Goal: Transaction & Acquisition: Purchase product/service

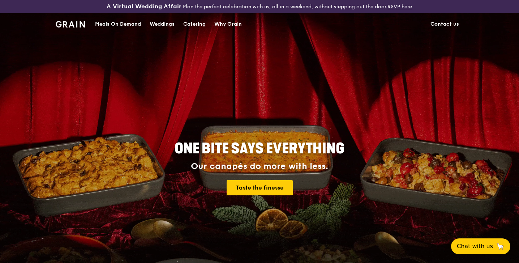
click at [202, 25] on div "Catering" at bounding box center [194, 24] width 22 height 22
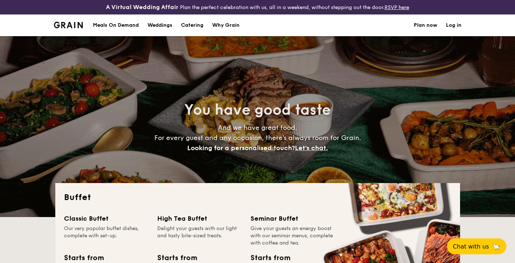
select select
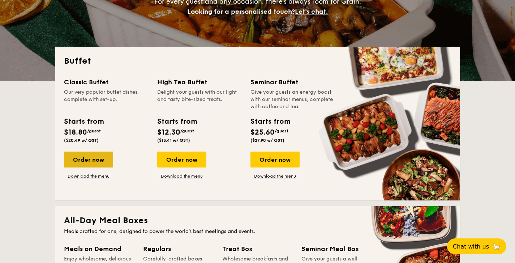
click at [99, 157] on div "Order now" at bounding box center [88, 159] width 49 height 16
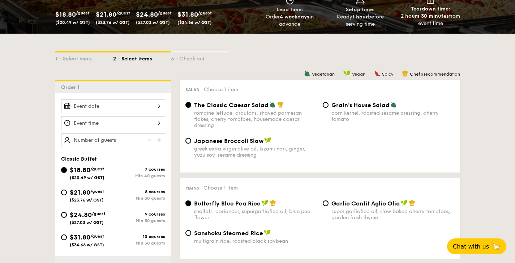
scroll to position [170, 0]
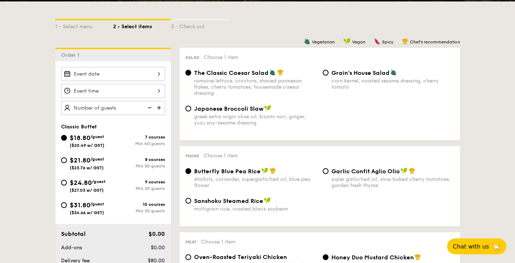
click at [156, 75] on div at bounding box center [113, 74] width 104 height 14
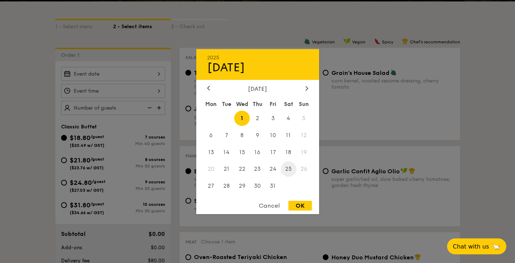
click at [290, 165] on span "25" at bounding box center [289, 169] width 16 height 16
click at [300, 204] on div "OK" at bounding box center [299, 205] width 23 height 10
type input "[DATE]"
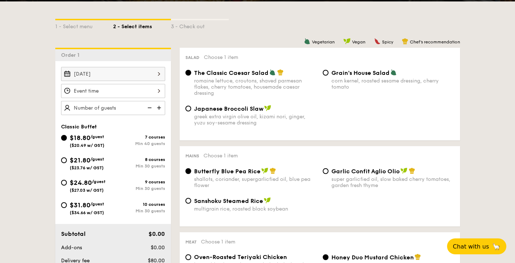
click at [154, 92] on div "12 1 2 3 4 5 6 7 8 9 10 11 00 15 30 45 am pm Cancel OK" at bounding box center [113, 91] width 104 height 14
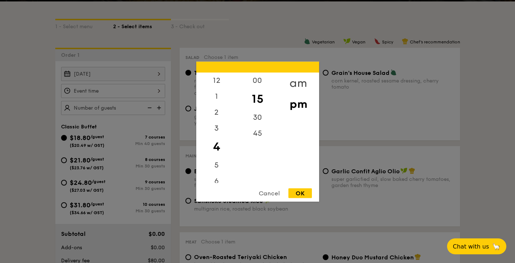
click at [298, 84] on div "am" at bounding box center [298, 82] width 41 height 21
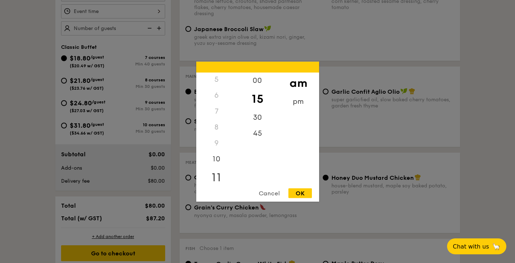
click at [220, 172] on div "11" at bounding box center [216, 177] width 41 height 21
click at [255, 78] on div "00" at bounding box center [257, 82] width 41 height 21
click at [293, 190] on div "OK" at bounding box center [299, 193] width 23 height 10
type input "11:00AM"
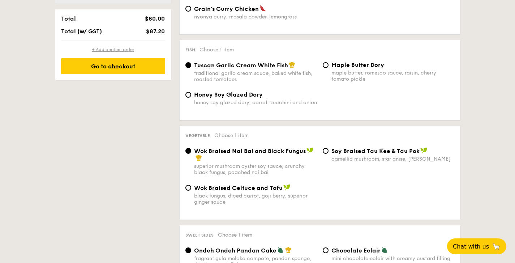
scroll to position [380, 0]
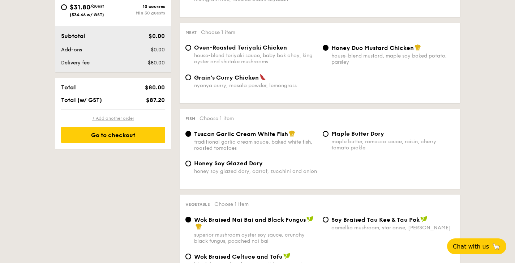
click at [127, 117] on div "+ Add another order" at bounding box center [113, 118] width 104 height 6
radio input "true"
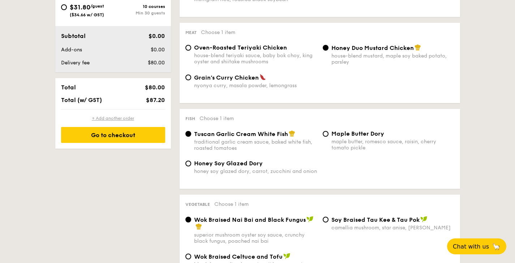
radio input "true"
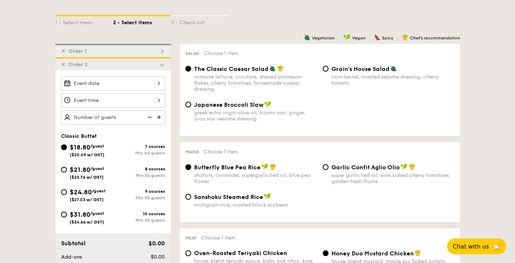
scroll to position [144, 0]
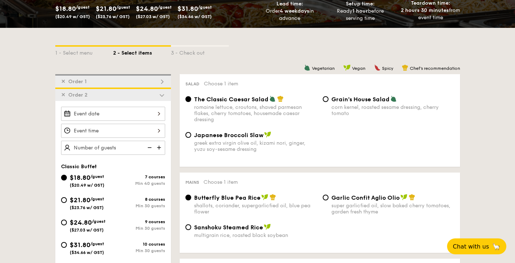
click at [62, 95] on span "✕" at bounding box center [63, 95] width 4 height 6
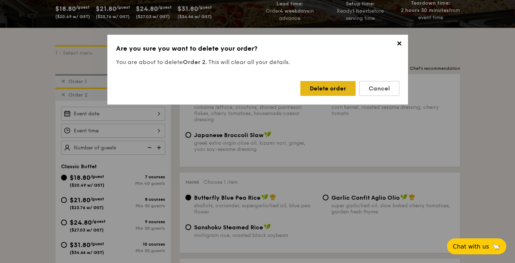
click at [333, 91] on div "Delete order" at bounding box center [327, 88] width 55 height 15
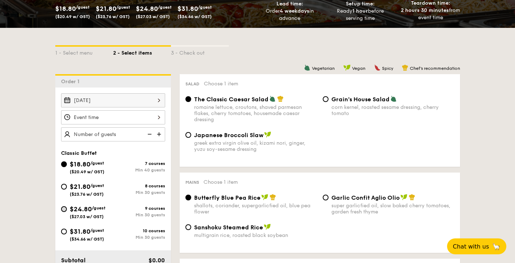
click at [63, 207] on input "$24.80 /guest ($27.03 w/ GST) 9 courses Min 30 guests" at bounding box center [64, 209] width 6 height 6
radio input "true"
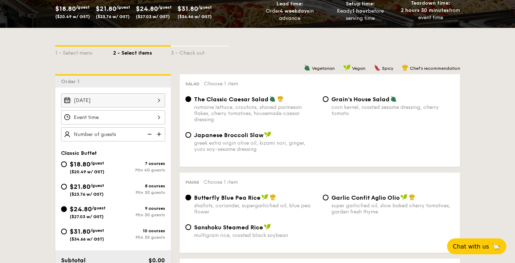
radio input "true"
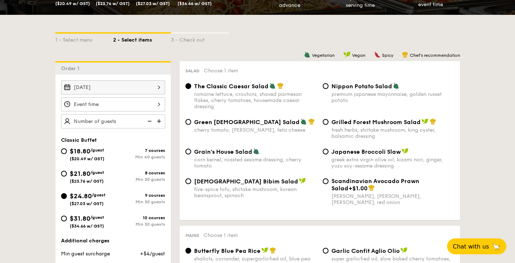
scroll to position [196, 0]
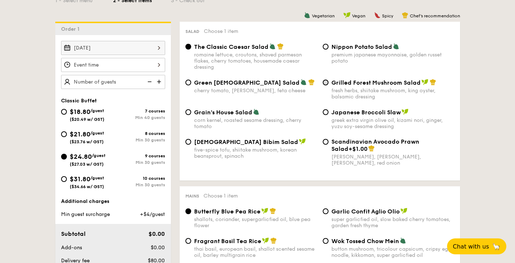
click at [328, 83] on input "Grilled Forest Mushroom Salad fresh herbs, shiitake mushroom, king oyster, bals…" at bounding box center [326, 82] width 6 height 6
radio input "true"
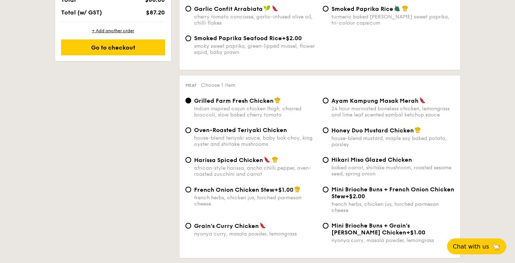
scroll to position [487, 0]
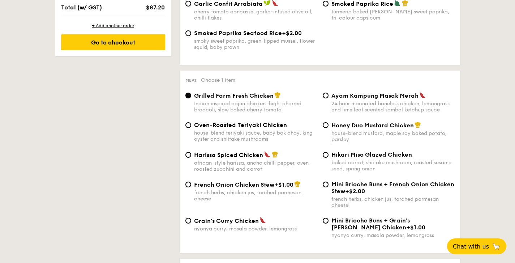
click at [348, 159] on div "Hikari Miso Glazed Chicken baked carrot, shiitake mushroom, roasted sesame seed…" at bounding box center [392, 161] width 123 height 21
click at [328, 157] on input "Hikari Miso Glazed Chicken baked carrot, shiitake mushroom, roasted sesame seed…" at bounding box center [326, 155] width 6 height 6
radio input "true"
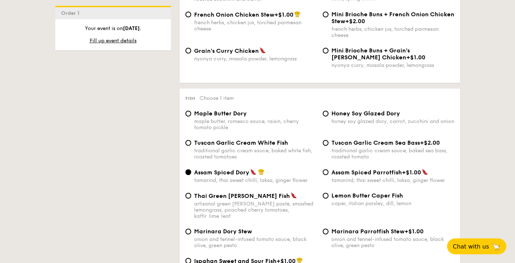
scroll to position [688, 0]
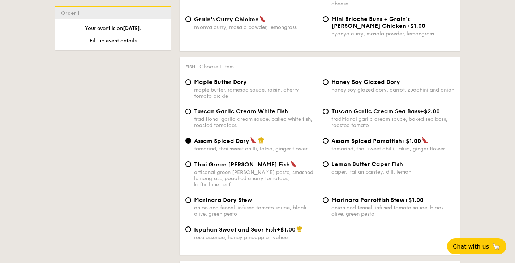
click at [248, 226] on span "Ispahan Sweet and Sour Fish" at bounding box center [235, 229] width 82 height 7
click at [191, 226] on input "Ispahan Sweet and Sour Fish +$1.00 rose essence, honey pineapple, lychee" at bounding box center [188, 229] width 6 height 6
radio input "true"
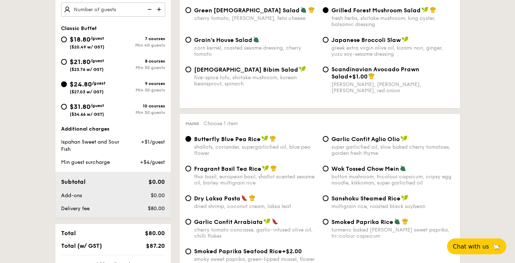
scroll to position [226, 0]
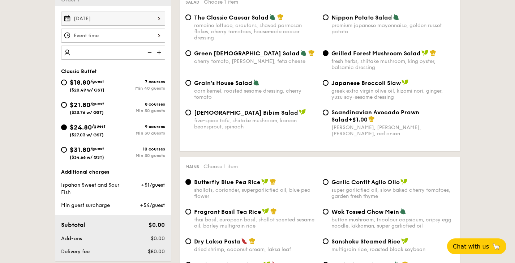
click at [161, 50] on img at bounding box center [159, 53] width 11 height 14
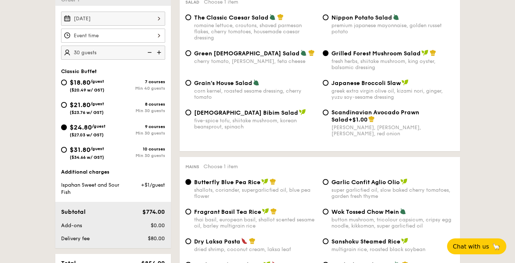
click at [161, 50] on img at bounding box center [159, 53] width 11 height 14
type input "50 guests"
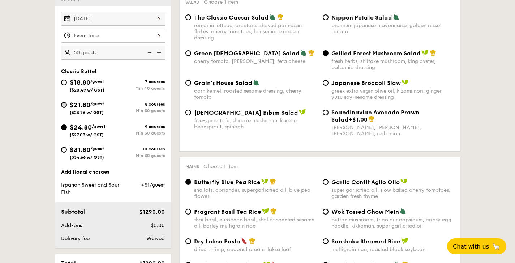
click at [63, 106] on input "$21.80 /guest ($23.76 w/ GST) 8 courses Min 30 guests" at bounding box center [64, 105] width 6 height 6
radio input "true"
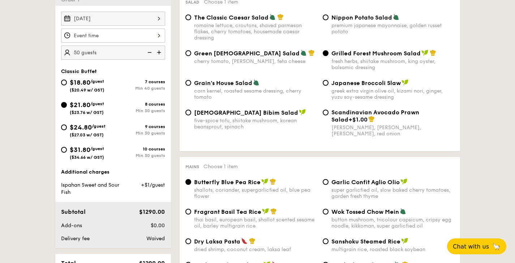
radio input "true"
radio input "false"
radio input "true"
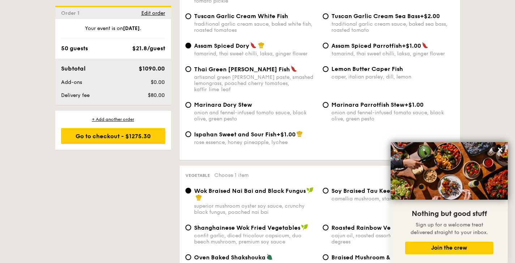
scroll to position [740, 0]
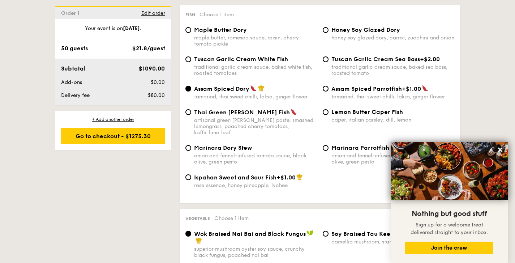
click at [190, 174] on div "Ispahan Sweet and Sour Fish +$1.00 rose essence, honey pineapple, lychee" at bounding box center [250, 180] width 137 height 15
click at [187, 174] on input "Ispahan Sweet and Sour Fish +$1.00 rose essence, honey pineapple, lychee" at bounding box center [188, 177] width 6 height 6
radio input "true"
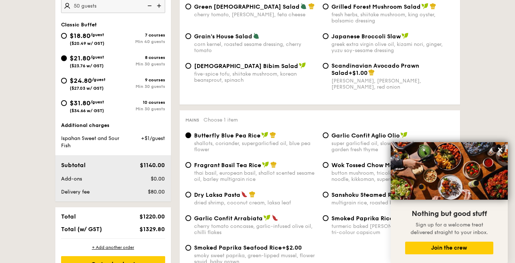
scroll to position [274, 0]
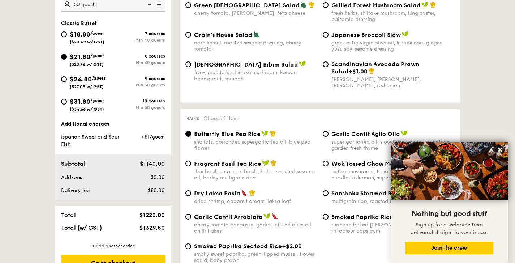
click at [61, 81] on div "$24.80 /guest ($27.03 w/ GST)" at bounding box center [87, 81] width 52 height 15
click at [61, 81] on input "$24.80 /guest ($27.03 w/ GST) 9 courses Min 30 guests" at bounding box center [64, 79] width 6 height 6
radio input "true"
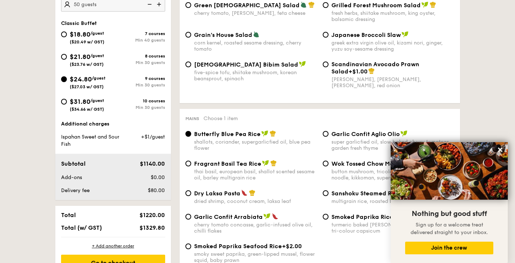
radio input "true"
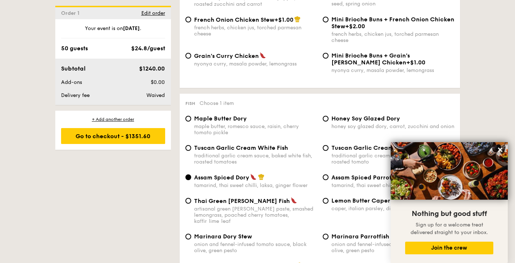
scroll to position [761, 0]
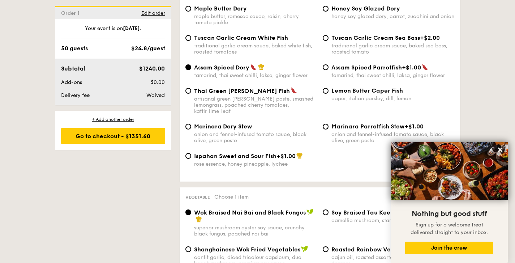
click at [189, 153] on div "Ispahan Sweet and Sour Fish +$1.00 rose essence, honey pineapple, lychee" at bounding box center [250, 159] width 137 height 15
click at [188, 153] on input "Ispahan Sweet and Sour Fish +$1.00 rose essence, honey pineapple, lychee" at bounding box center [188, 156] width 6 height 6
radio input "true"
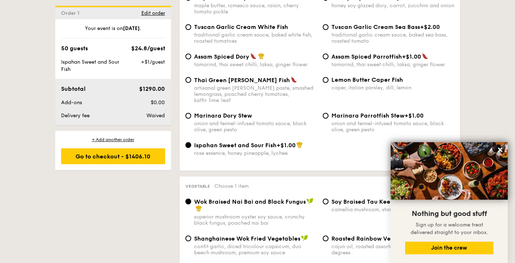
scroll to position [847, 0]
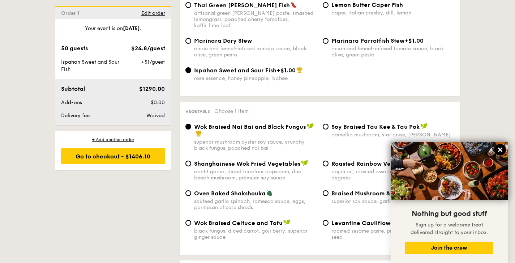
click at [499, 148] on icon at bounding box center [500, 149] width 4 height 4
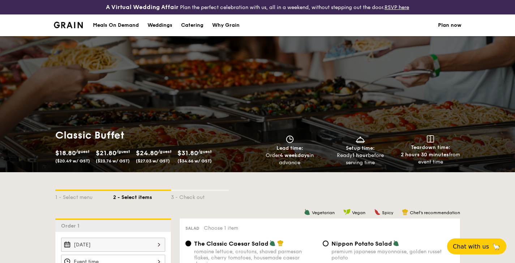
scroll to position [229, 0]
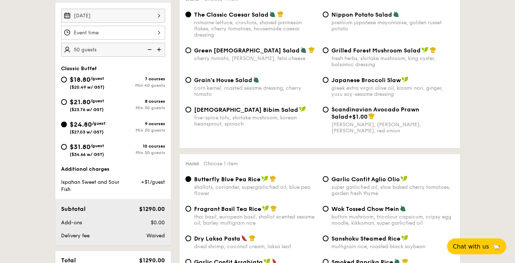
click at [151, 49] on img at bounding box center [148, 50] width 11 height 14
click at [160, 49] on img at bounding box center [159, 50] width 11 height 14
click at [153, 51] on img at bounding box center [148, 50] width 11 height 14
click at [158, 51] on img at bounding box center [159, 50] width 11 height 14
type input "50 guests"
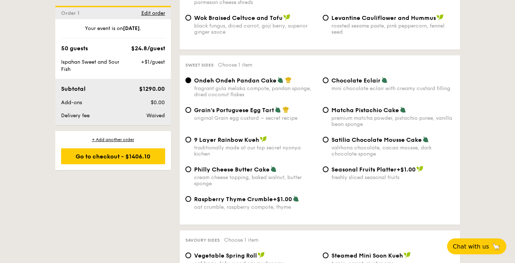
scroll to position [1036, 0]
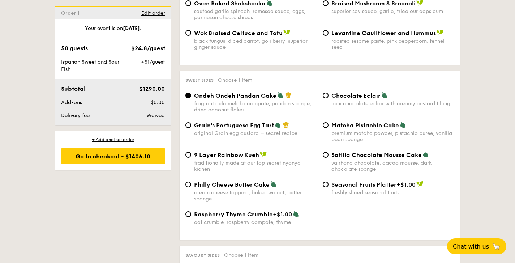
click at [191, 218] on label "Raspberry Thyme Crumble +$1.00 oat crumble, raspberry compote, thyme" at bounding box center [250, 221] width 131 height 7
click at [191, 213] on input "Raspberry Thyme Crumble +$1.00 oat crumble, raspberry compote, thyme" at bounding box center [188, 214] width 6 height 6
radio input "true"
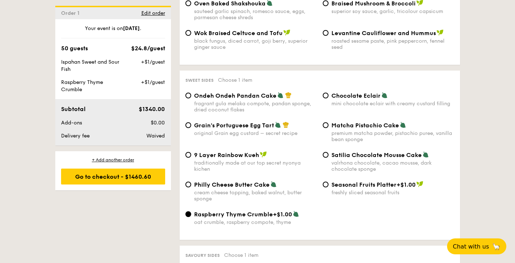
click at [187, 97] on div "Ondeh Ondeh Pandan Cake fragrant gula melaka compote, pandan sponge, dried coco…" at bounding box center [250, 102] width 137 height 21
click at [194, 92] on span "Ondeh Ondeh Pandan Cake" at bounding box center [235, 95] width 82 height 7
click at [191, 92] on input "Ondeh Ondeh Pandan Cake fragrant gula melaka compote, pandan sponge, dried coco…" at bounding box center [188, 95] width 6 height 6
radio input "true"
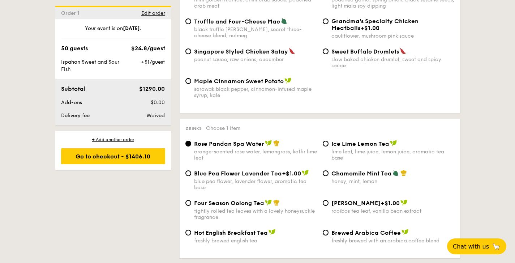
scroll to position [1480, 0]
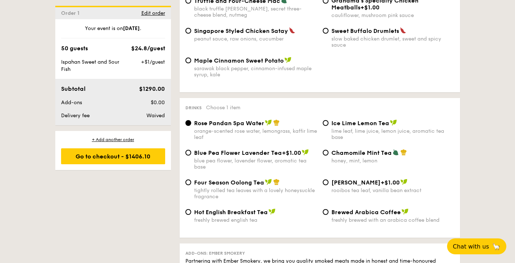
click at [267, 178] on img at bounding box center [268, 181] width 7 height 7
click at [191, 179] on input "Four Season Oolong Tea tightly rolled tea leaves with a lovely honeysuckle frag…" at bounding box center [188, 182] width 6 height 6
radio input "true"
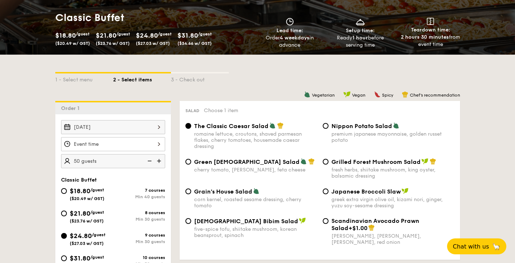
scroll to position [0, 0]
